Goal: Task Accomplishment & Management: Use online tool/utility

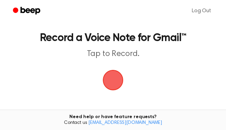
click at [117, 67] on span "button" at bounding box center [112, 79] width 33 height 33
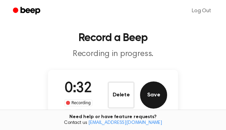
click at [143, 94] on button "Save" at bounding box center [153, 94] width 27 height 27
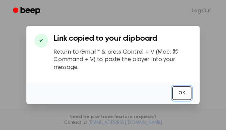
click at [186, 92] on button "OK" at bounding box center [181, 93] width 19 height 14
click at [186, 92] on main "​ ✔ Link copied to your clipboard Return to Gmail™ & press Control + V (Mac: ⌘ …" at bounding box center [113, 129] width 226 height 259
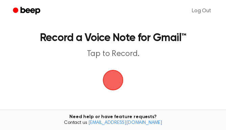
click at [112, 77] on span "button" at bounding box center [112, 79] width 35 height 35
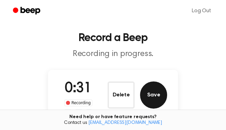
click at [154, 97] on button "Save" at bounding box center [153, 94] width 27 height 27
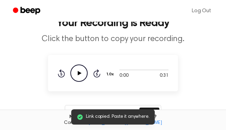
scroll to position [30, 0]
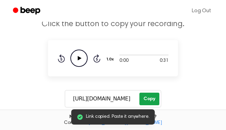
click at [150, 100] on button "Copy" at bounding box center [149, 98] width 20 height 13
